Goal: Transaction & Acquisition: Purchase product/service

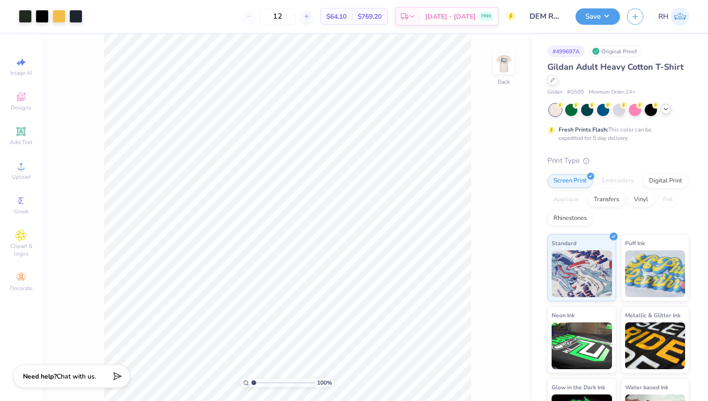
click at [665, 106] on icon at bounding box center [665, 108] width 7 height 7
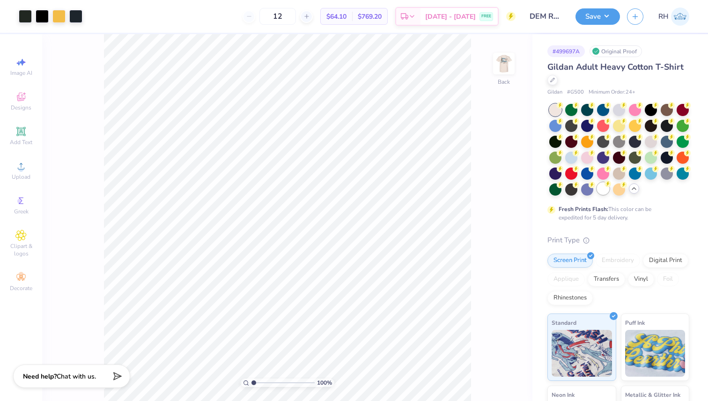
click at [601, 194] on div at bounding box center [603, 189] width 12 height 12
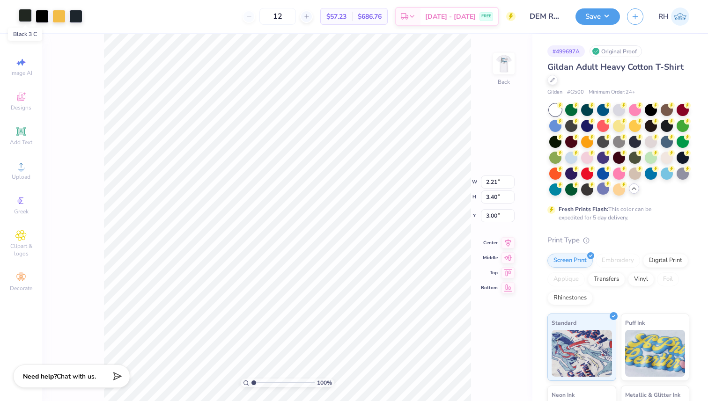
click at [23, 14] on div at bounding box center [25, 15] width 13 height 13
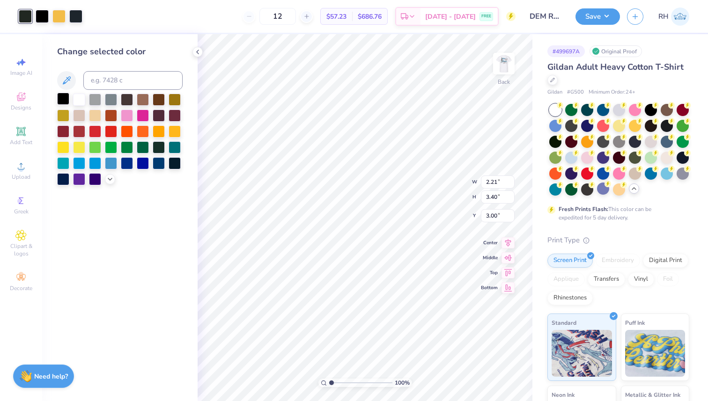
click at [60, 97] on div at bounding box center [63, 99] width 12 height 12
click at [61, 19] on div at bounding box center [58, 15] width 13 height 13
click at [63, 98] on div at bounding box center [63, 99] width 12 height 12
click at [507, 67] on img at bounding box center [503, 63] width 37 height 37
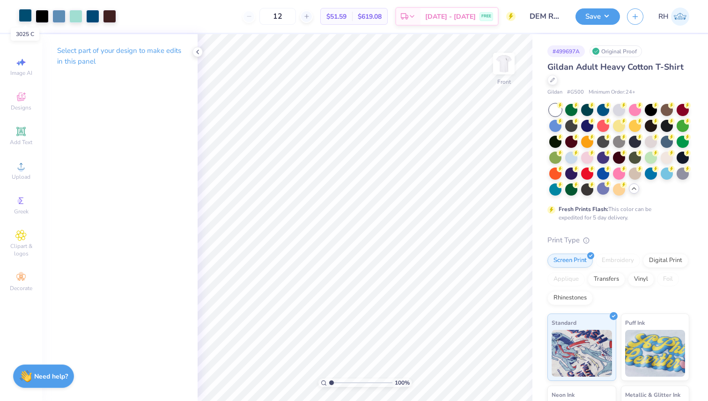
click at [22, 17] on div at bounding box center [25, 15] width 13 height 13
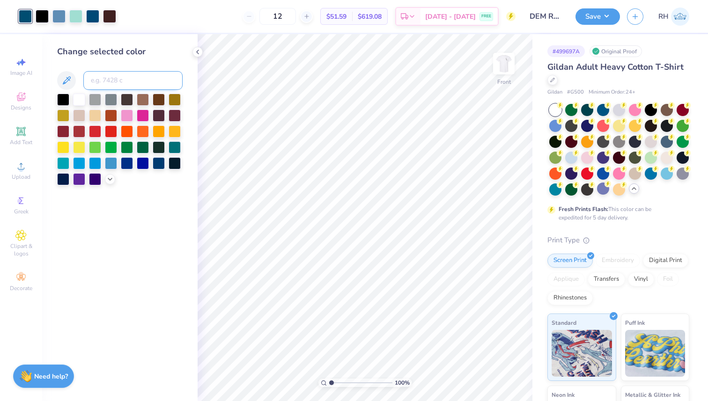
click at [97, 80] on input at bounding box center [132, 80] width 99 height 19
type input "7693"
click at [170, 17] on div "12 $48.37 Per Item $580.44 Total Est. Delivery Aug 26 - 29 FREE" at bounding box center [310, 16] width 409 height 33
click at [198, 52] on icon at bounding box center [197, 51] width 7 height 7
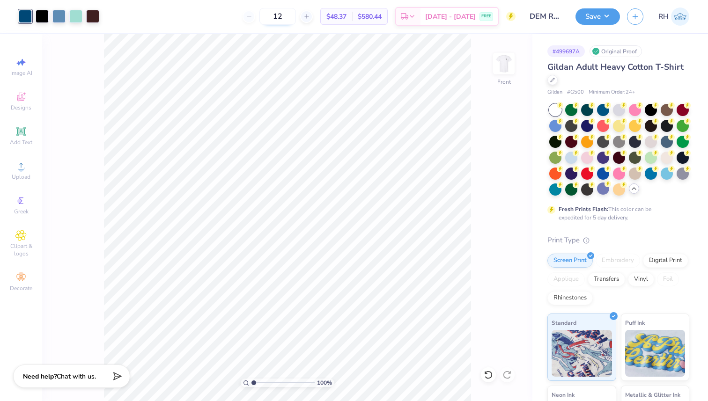
click at [296, 16] on input "12" at bounding box center [277, 16] width 37 height 17
type input "1"
type input "60"
click at [494, 73] on img at bounding box center [503, 63] width 37 height 37
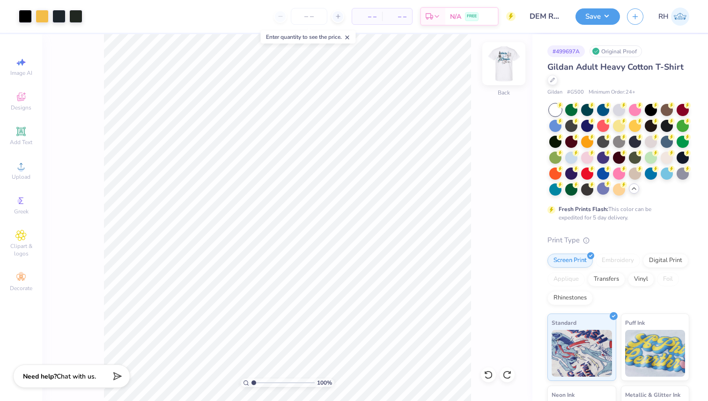
click at [507, 70] on img at bounding box center [503, 63] width 37 height 37
click at [507, 69] on img at bounding box center [503, 63] width 37 height 37
click at [591, 23] on div "Save" at bounding box center [597, 16] width 44 height 16
click at [597, 19] on button "Save" at bounding box center [597, 15] width 44 height 16
type input "0"
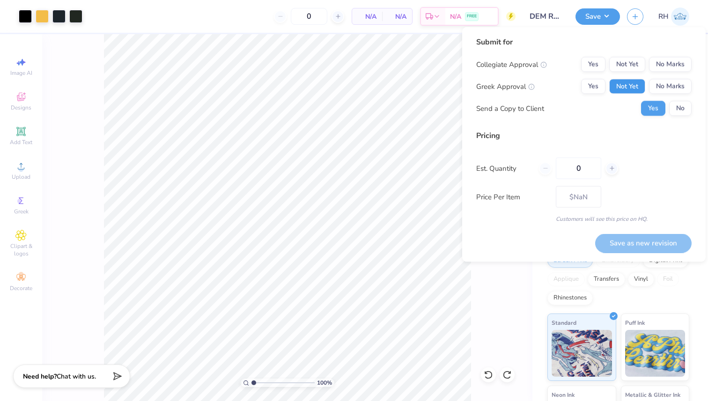
click at [617, 85] on button "Not Yet" at bounding box center [627, 86] width 36 height 15
click at [594, 85] on button "Yes" at bounding box center [593, 86] width 24 height 15
click at [680, 62] on button "No Marks" at bounding box center [670, 64] width 43 height 15
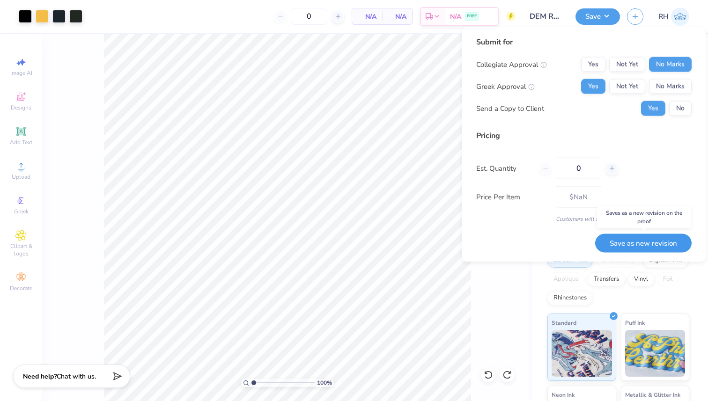
click at [622, 242] on button "Save as new revision" at bounding box center [643, 243] width 96 height 19
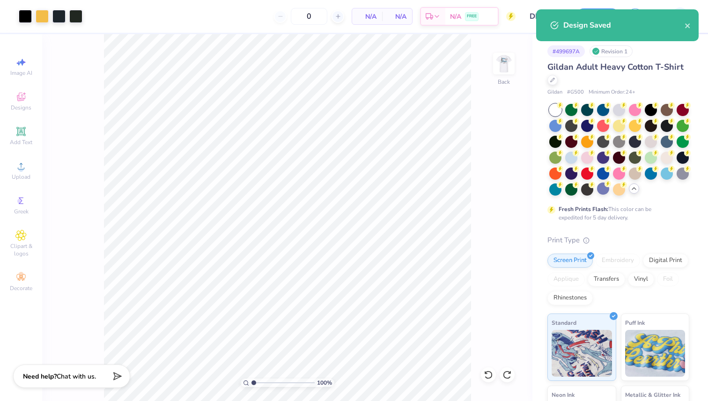
click at [497, 68] on img at bounding box center [503, 63] width 19 height 19
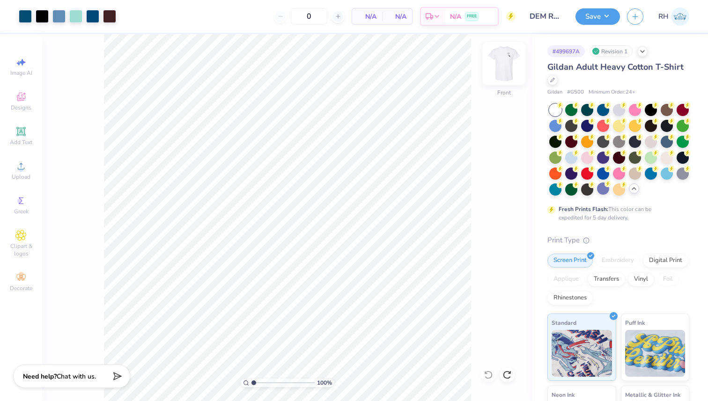
click at [509, 59] on img at bounding box center [503, 63] width 37 height 37
click at [506, 62] on img at bounding box center [503, 63] width 37 height 37
click at [53, 21] on div at bounding box center [58, 15] width 13 height 13
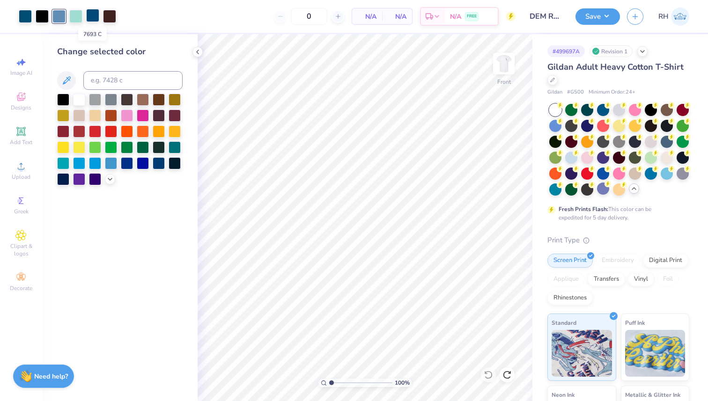
click at [93, 20] on div at bounding box center [92, 15] width 13 height 13
click at [22, 19] on div at bounding box center [25, 15] width 13 height 13
click at [117, 74] on input at bounding box center [132, 80] width 99 height 19
type input "7693"
click at [62, 16] on div at bounding box center [58, 15] width 13 height 13
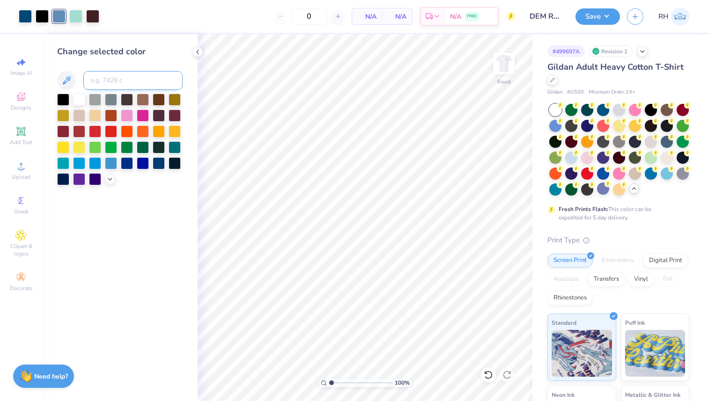
click at [128, 81] on input at bounding box center [132, 80] width 99 height 19
type input "7693"
click at [196, 52] on icon at bounding box center [197, 51] width 7 height 7
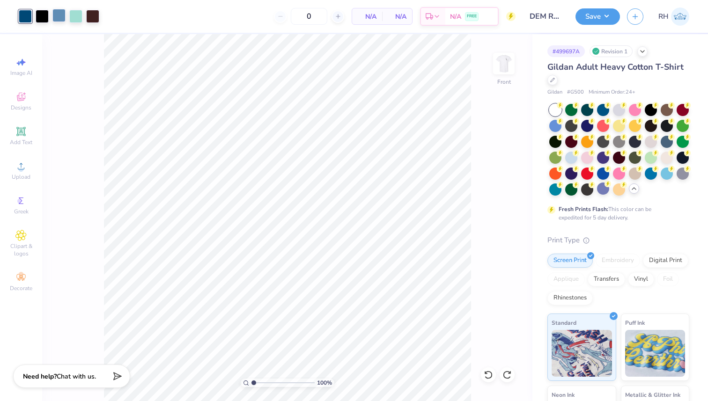
click at [60, 15] on div at bounding box center [58, 15] width 13 height 13
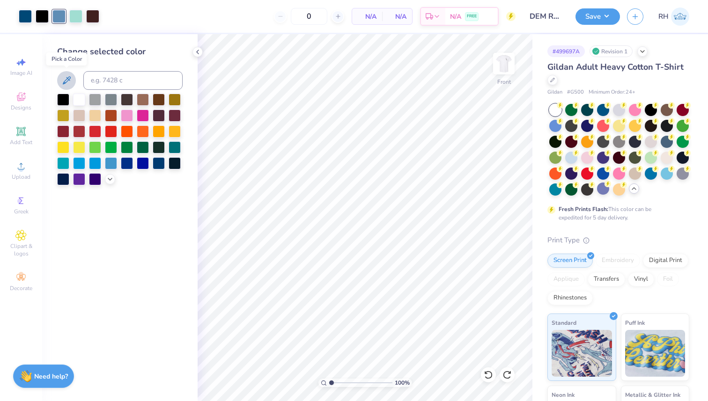
click at [73, 79] on button at bounding box center [66, 80] width 19 height 19
click at [109, 85] on input at bounding box center [132, 80] width 99 height 19
type input "7693"
click at [21, 11] on div at bounding box center [25, 16] width 13 height 13
click at [57, 15] on div at bounding box center [58, 15] width 13 height 13
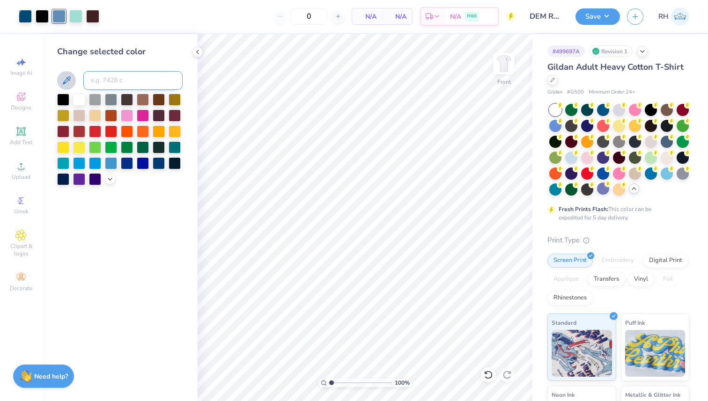
click at [128, 79] on input at bounding box center [132, 80] width 99 height 19
type input "7693"
click at [197, 53] on polyline at bounding box center [198, 52] width 2 height 4
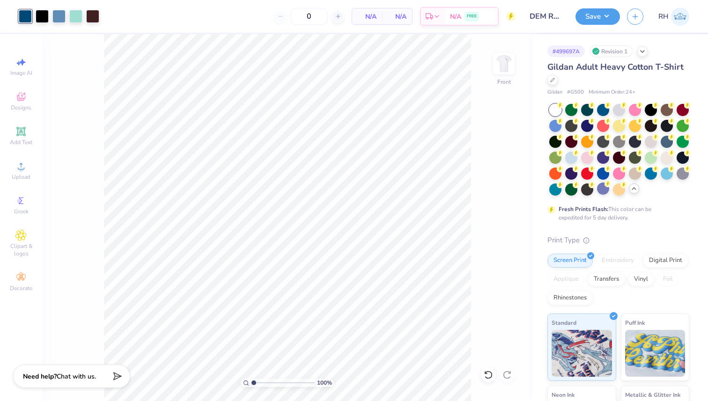
click at [505, 123] on div "100 % Front" at bounding box center [287, 217] width 490 height 367
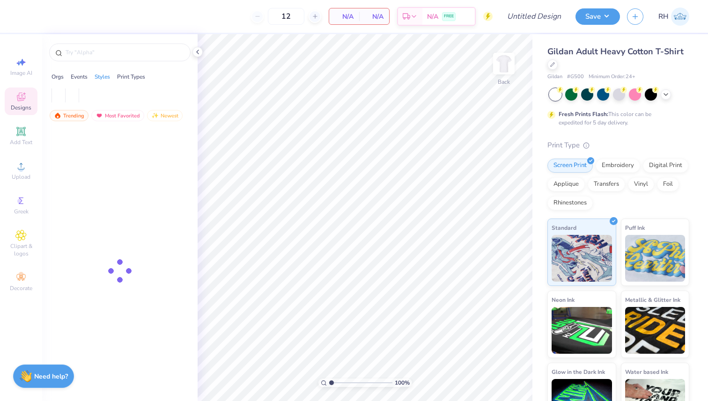
click at [20, 170] on div "12 N/A Per Item N/A Total Est. Delivery N/A FREE Design Title Save RH Image AI …" at bounding box center [354, 200] width 708 height 401
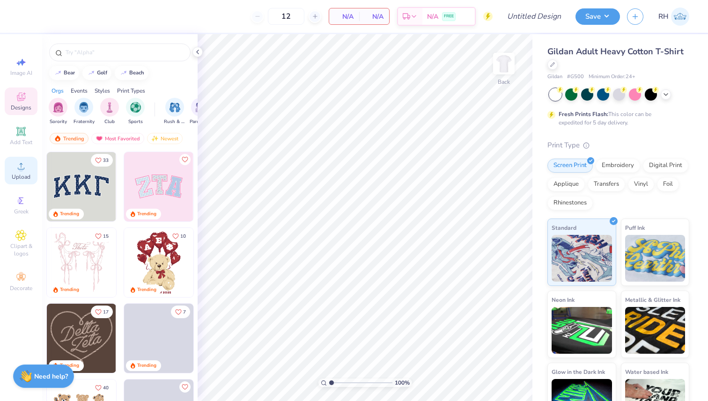
click at [15, 167] on icon at bounding box center [20, 166] width 11 height 11
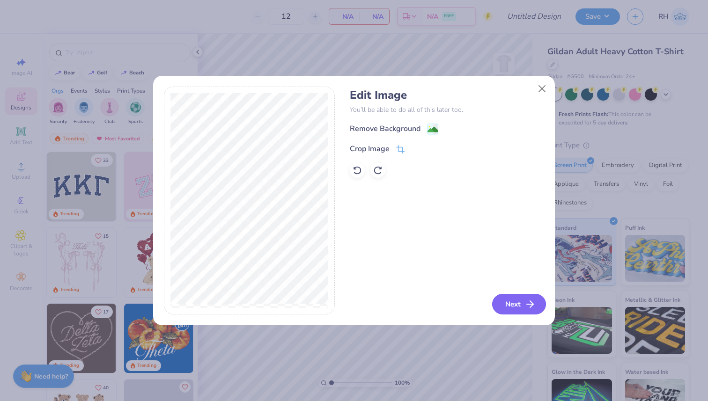
click at [519, 294] on button "Next" at bounding box center [519, 304] width 54 height 21
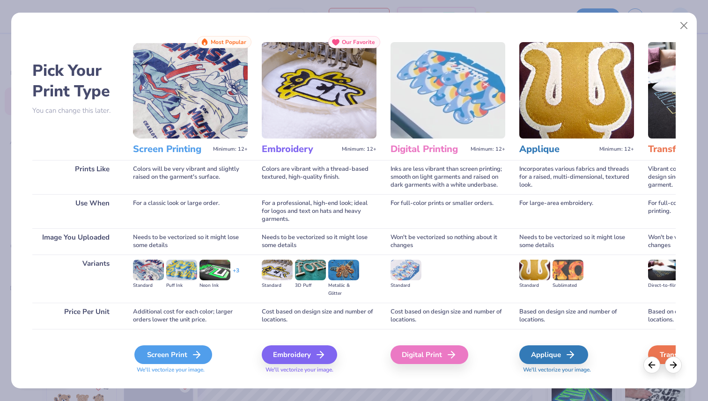
click at [202, 355] on div "Screen Print" at bounding box center [173, 354] width 78 height 19
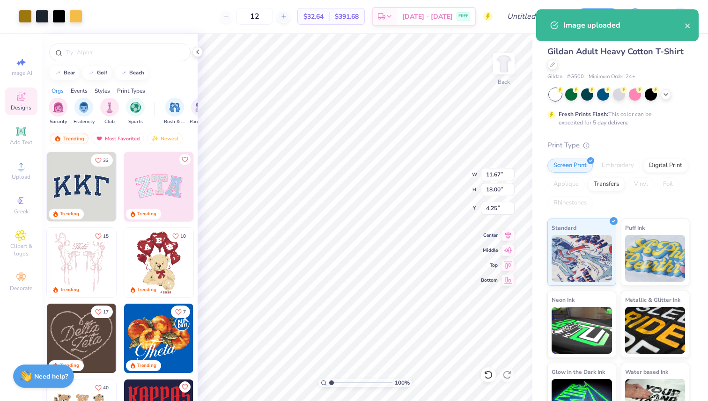
type input "3.14"
type input "4.85"
type input "17.40"
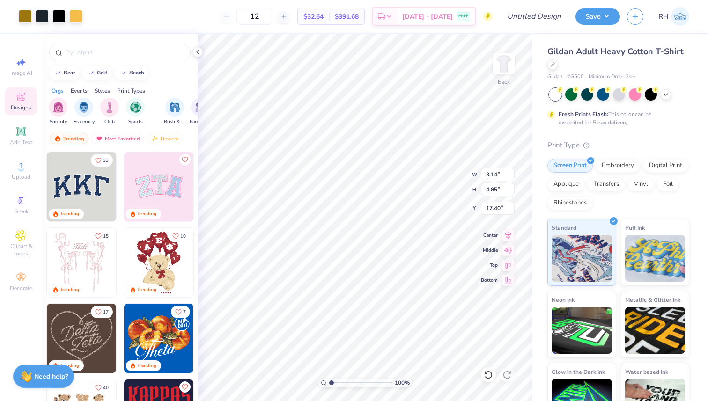
type input "1.65"
type input "2.54"
type input "2.79"
type input "1.99"
type input "3.08"
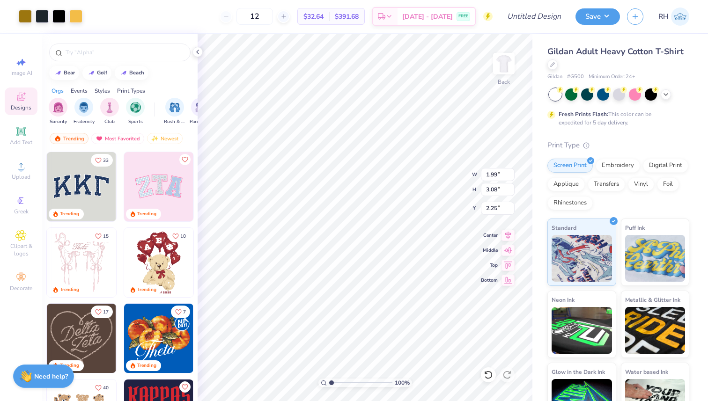
type input "3.00"
click at [29, 15] on div at bounding box center [25, 15] width 13 height 13
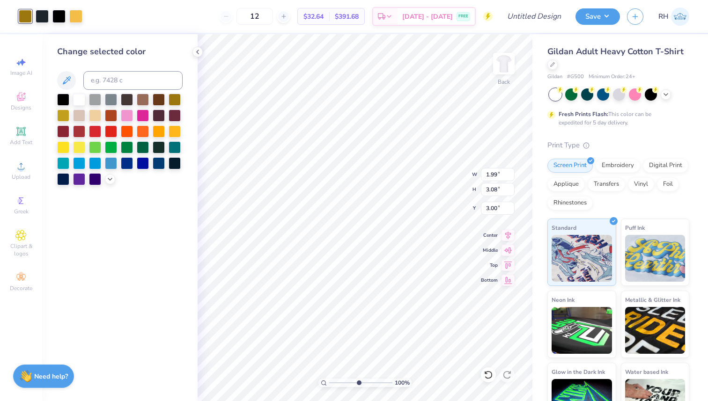
drag, startPoint x: 331, startPoint y: 382, endPoint x: 358, endPoint y: 382, distance: 27.1
click at [358, 382] on input "range" at bounding box center [360, 383] width 63 height 8
drag, startPoint x: 358, startPoint y: 382, endPoint x: 318, endPoint y: 388, distance: 40.7
type input "1"
click at [329, 387] on input "range" at bounding box center [360, 383] width 63 height 8
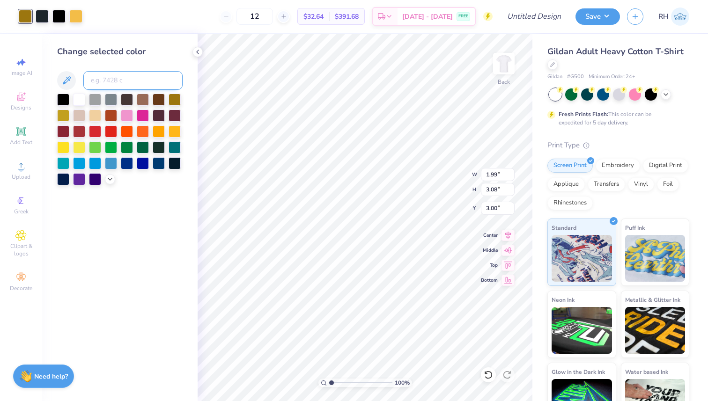
click at [121, 78] on input at bounding box center [132, 80] width 99 height 19
type input "142"
click at [77, 15] on div at bounding box center [75, 15] width 13 height 13
click at [45, 17] on div at bounding box center [42, 15] width 13 height 13
click at [60, 16] on div at bounding box center [58, 15] width 13 height 13
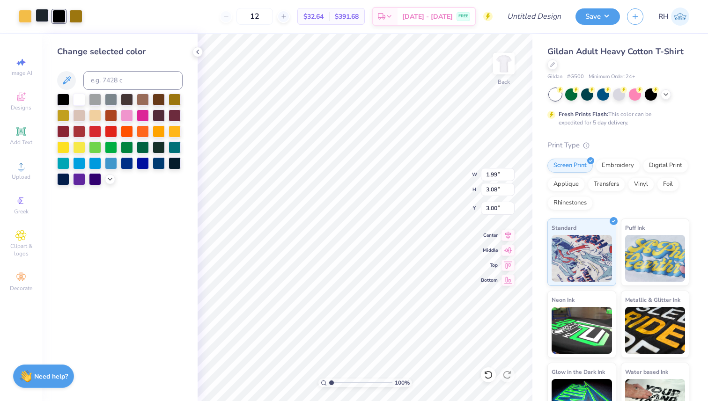
click at [36, 16] on div at bounding box center [42, 15] width 13 height 13
click at [56, 16] on div at bounding box center [58, 15] width 13 height 13
click at [38, 16] on div at bounding box center [42, 15] width 13 height 13
click at [61, 98] on div at bounding box center [63, 99] width 12 height 12
click at [55, 16] on div at bounding box center [58, 15] width 13 height 13
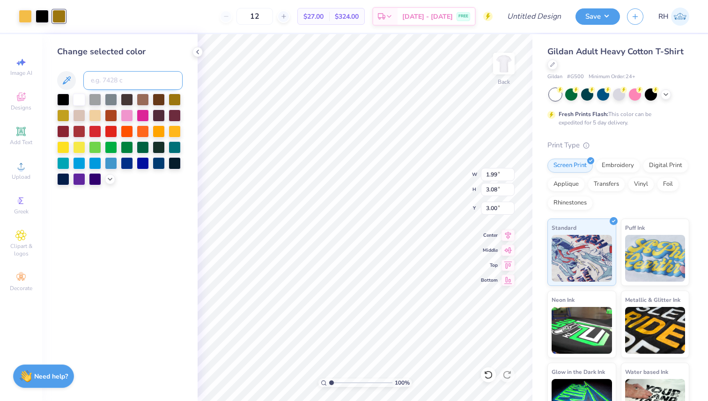
click at [110, 81] on input at bounding box center [132, 80] width 99 height 19
type input "142"
click at [199, 47] on div "Art colors 12 $27.00 Per Item $324.00 Total Est. Delivery [DATE] - [DATE] FREE …" at bounding box center [354, 200] width 708 height 401
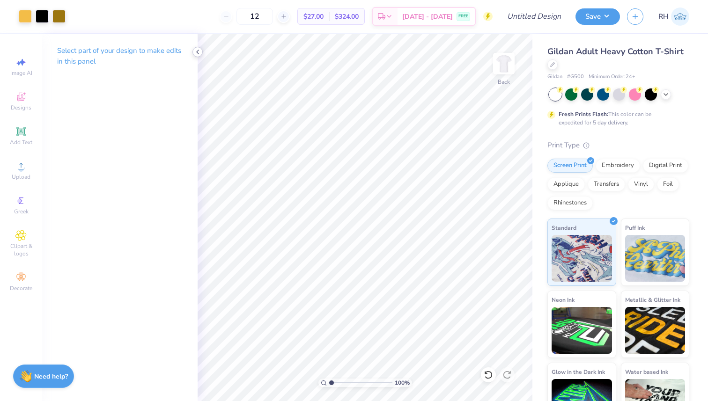
click at [198, 48] on icon at bounding box center [197, 51] width 7 height 7
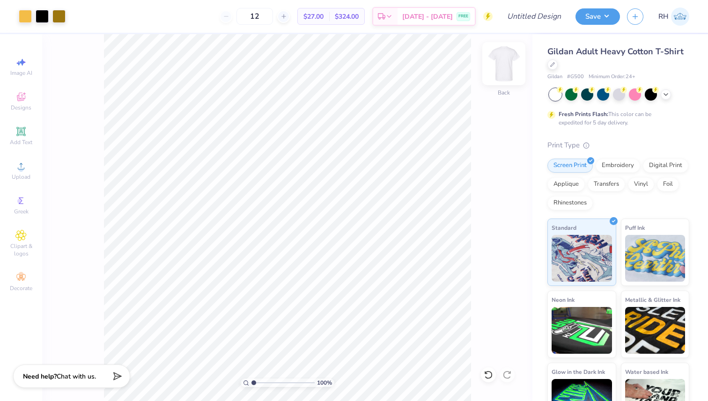
click at [506, 65] on img at bounding box center [503, 63] width 37 height 37
click at [15, 168] on icon at bounding box center [20, 166] width 11 height 11
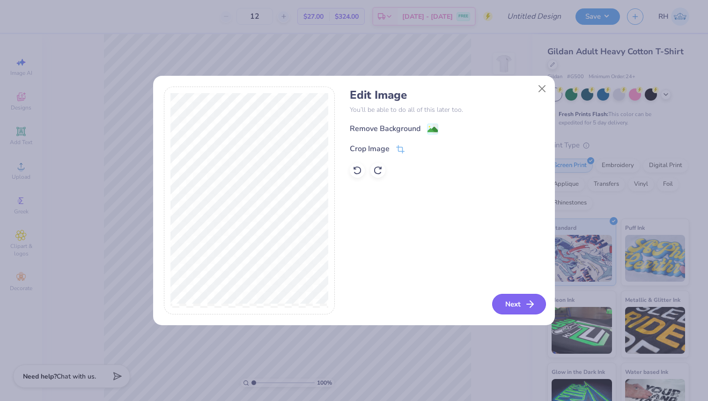
click at [527, 303] on icon "button" at bounding box center [529, 304] width 11 height 11
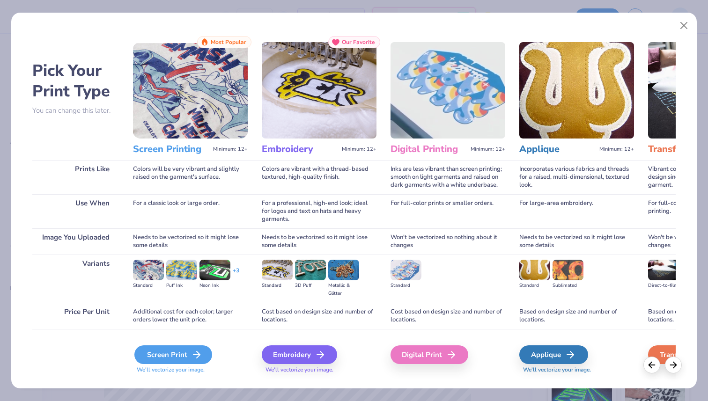
click at [182, 348] on div "Screen Print" at bounding box center [173, 354] width 78 height 19
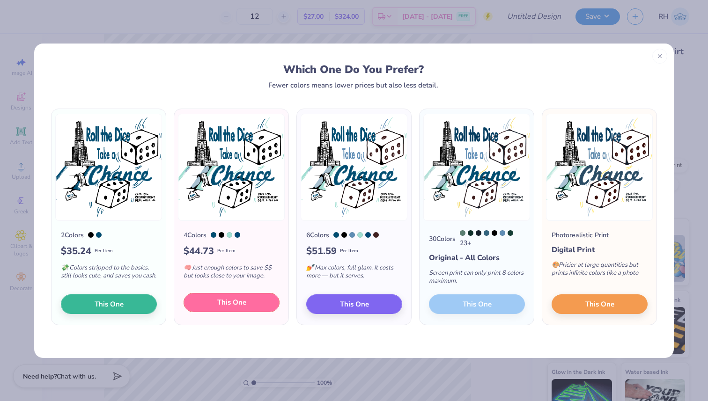
click at [236, 303] on span "This One" at bounding box center [231, 302] width 29 height 11
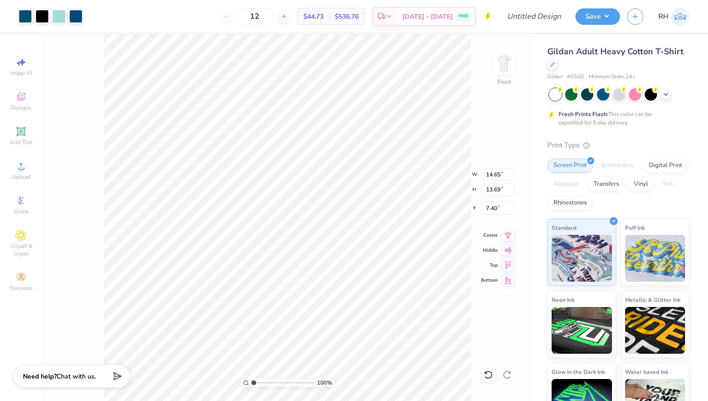
type input "11.40"
type input "10.66"
type input "4.54"
type input "7.48"
type input "14.06"
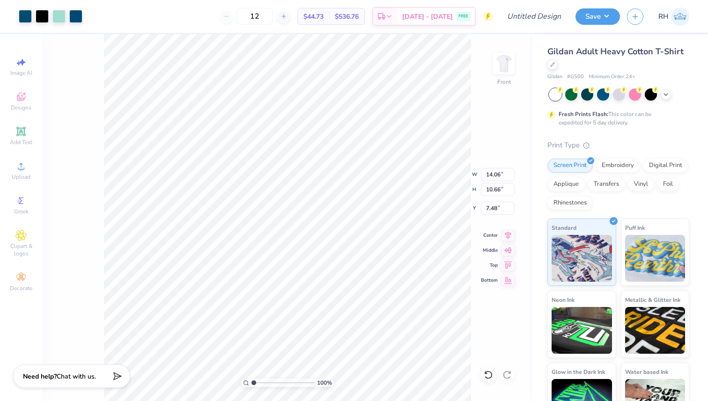
type input "13.15"
type input "3.68"
click at [252, 19] on input "12" at bounding box center [254, 16] width 37 height 17
click at [270, 17] on input "12" at bounding box center [254, 16] width 37 height 17
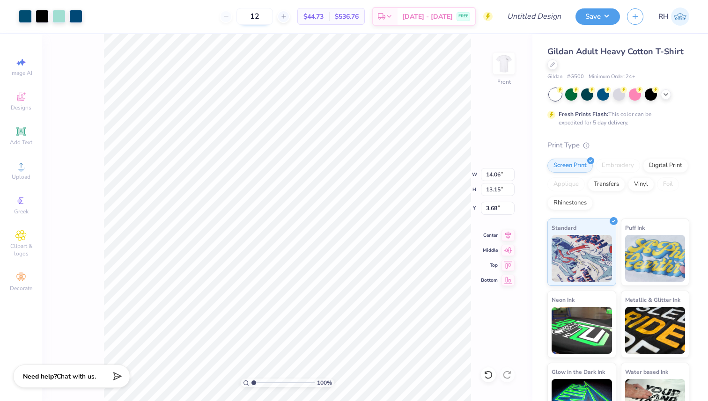
type input "1"
type input "60"
click at [506, 68] on img at bounding box center [503, 63] width 37 height 37
click at [511, 71] on img at bounding box center [503, 63] width 37 height 37
click at [507, 69] on img at bounding box center [503, 63] width 37 height 37
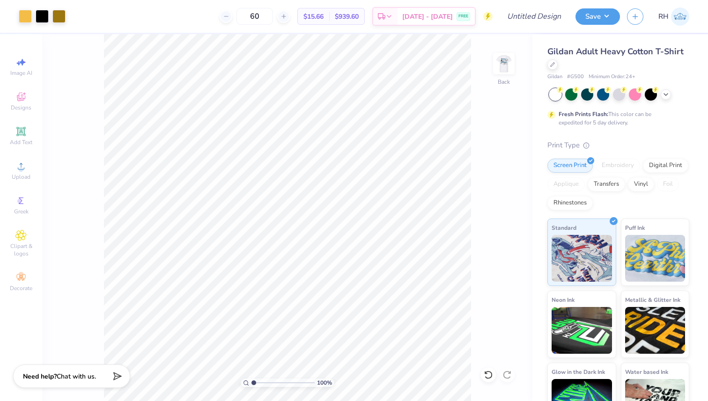
click at [498, 179] on div "100 % Back" at bounding box center [287, 217] width 490 height 367
click at [504, 73] on img at bounding box center [503, 63] width 37 height 37
click at [507, 58] on img at bounding box center [503, 63] width 37 height 37
